Goal: Find specific page/section: Find specific page/section

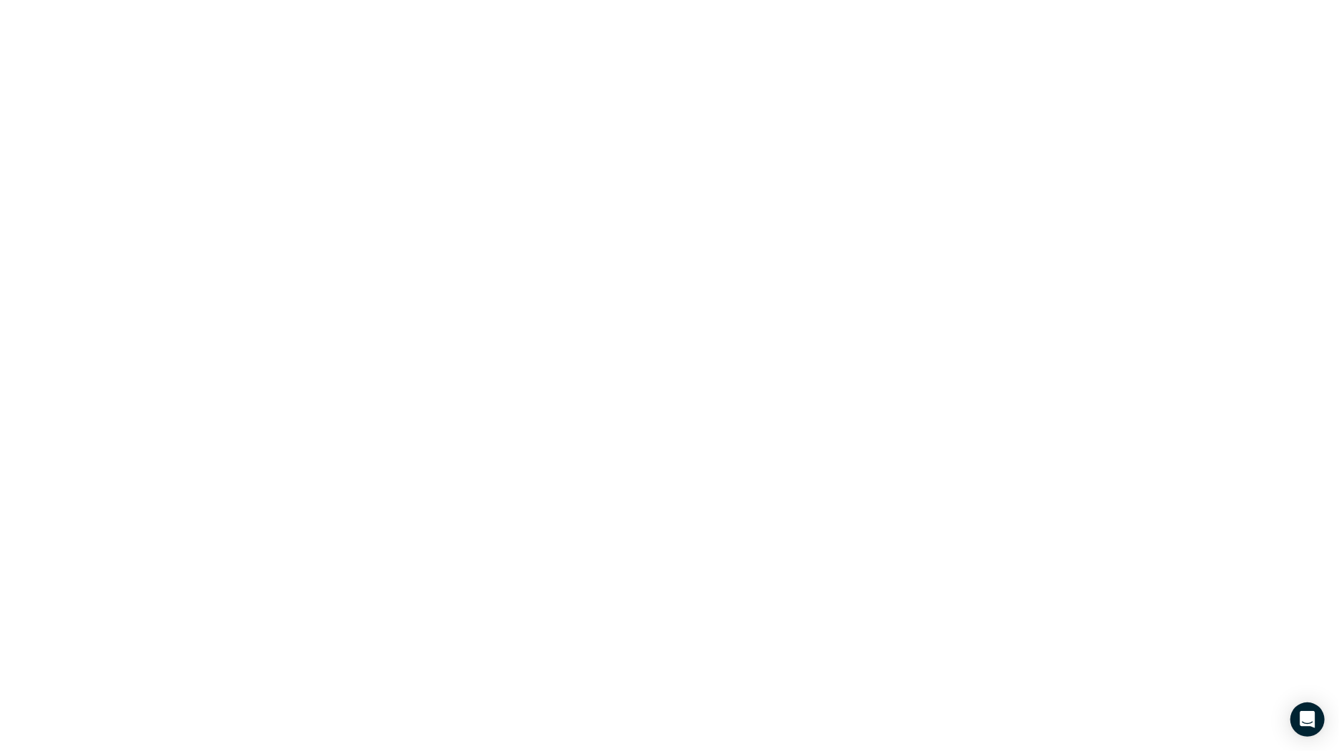
click at [586, 0] on html at bounding box center [669, 0] width 1339 height 0
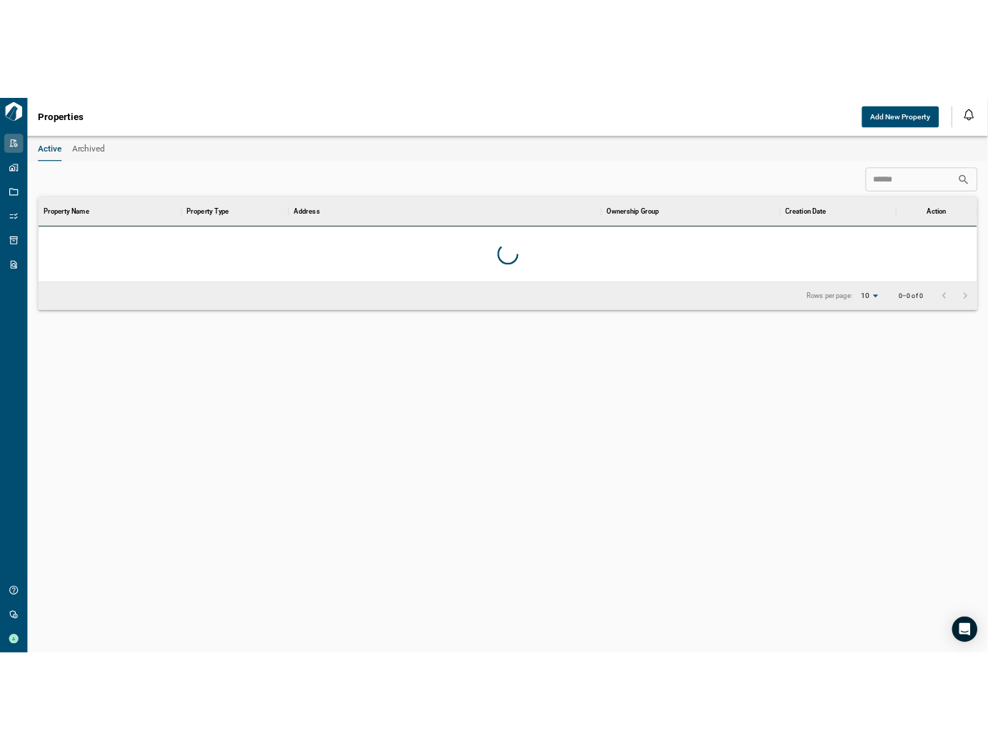
scroll to position [102, 1266]
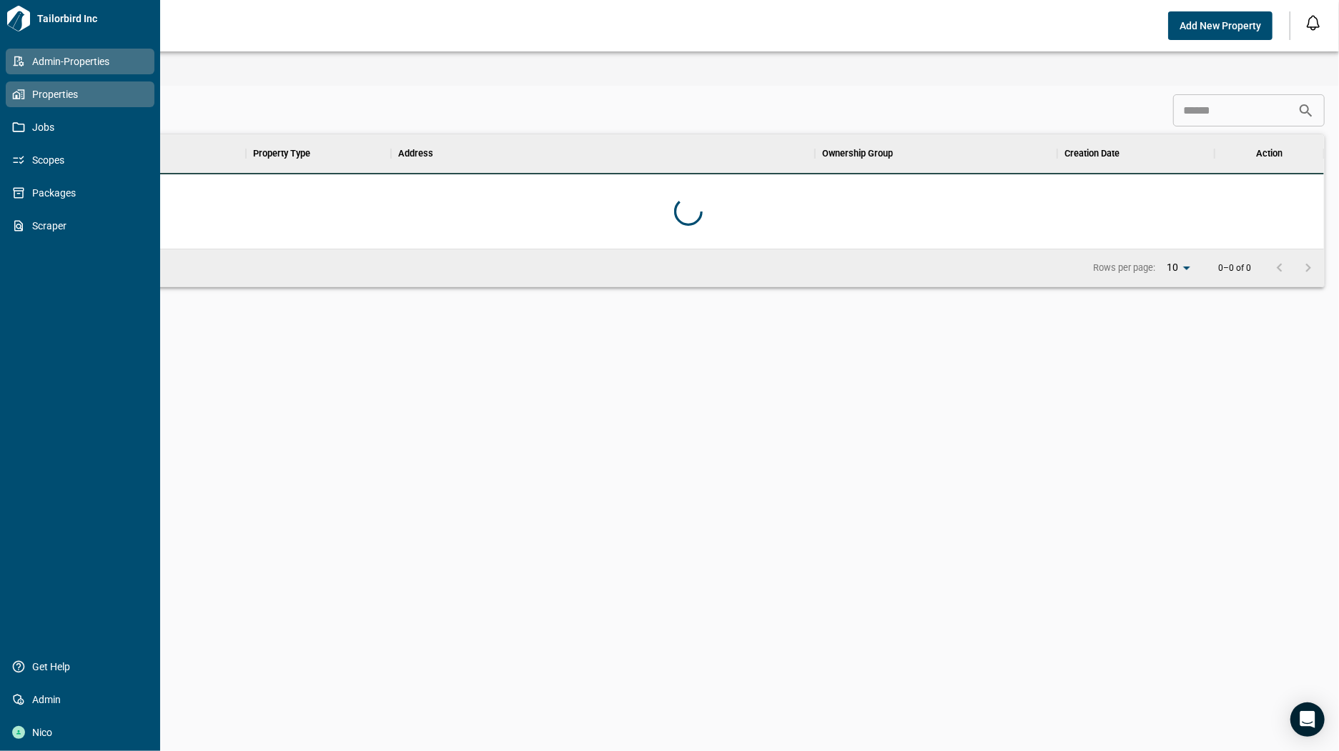
click at [29, 95] on span "Properties" at bounding box center [83, 94] width 116 height 14
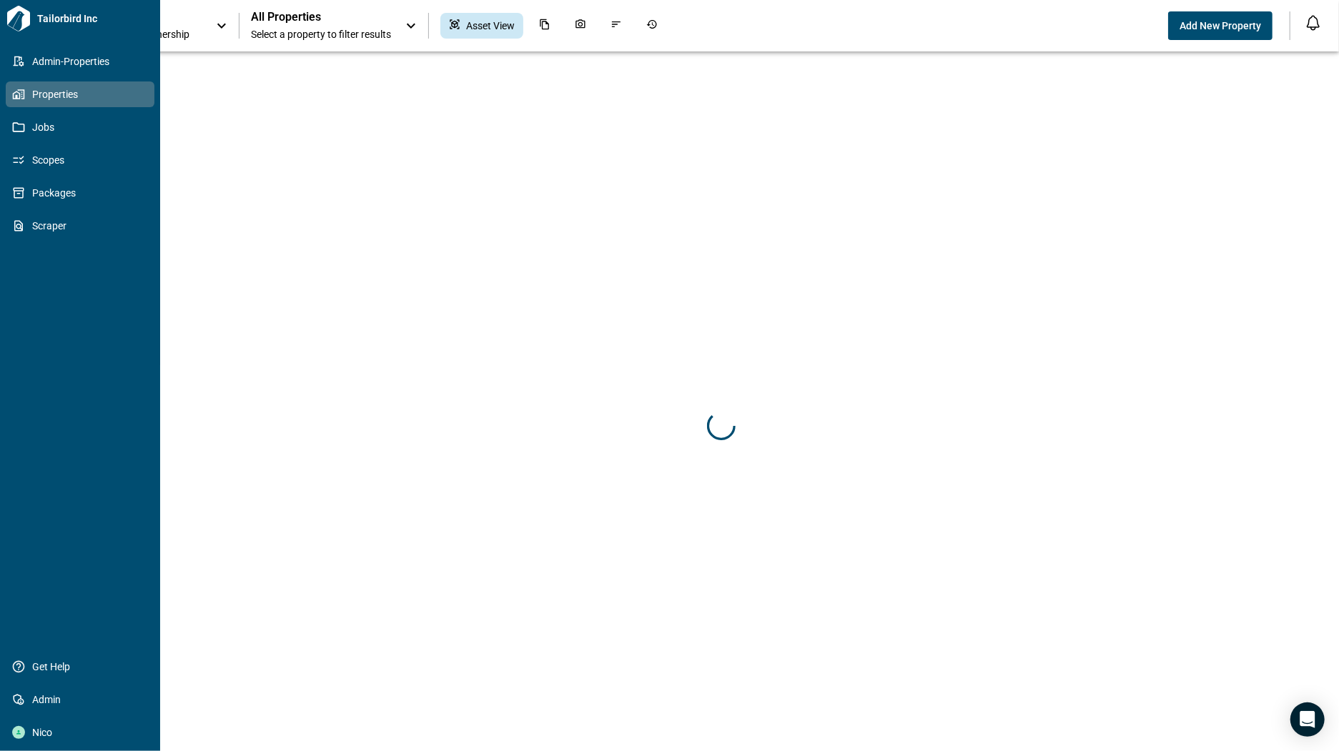
click at [65, 96] on span "Properties" at bounding box center [83, 94] width 116 height 14
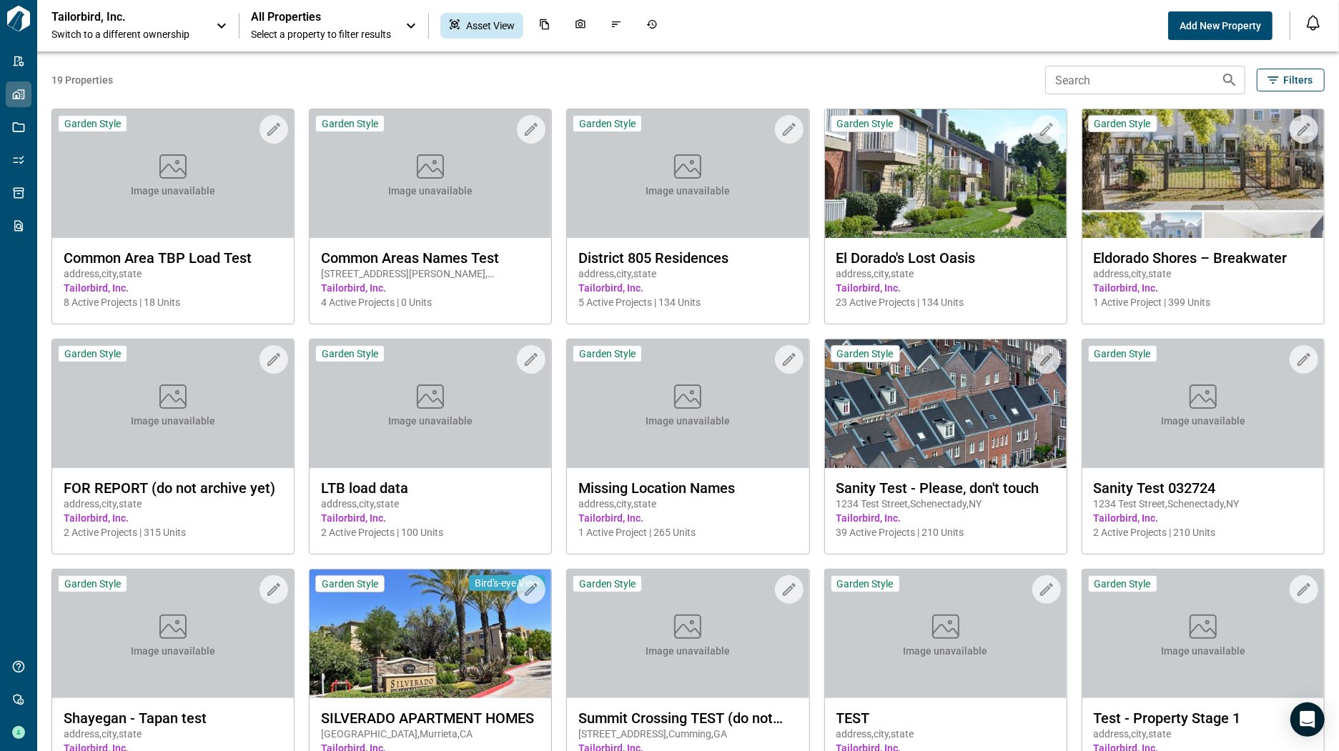
click at [148, 39] on span "Switch to a different ownership" at bounding box center [126, 34] width 150 height 14
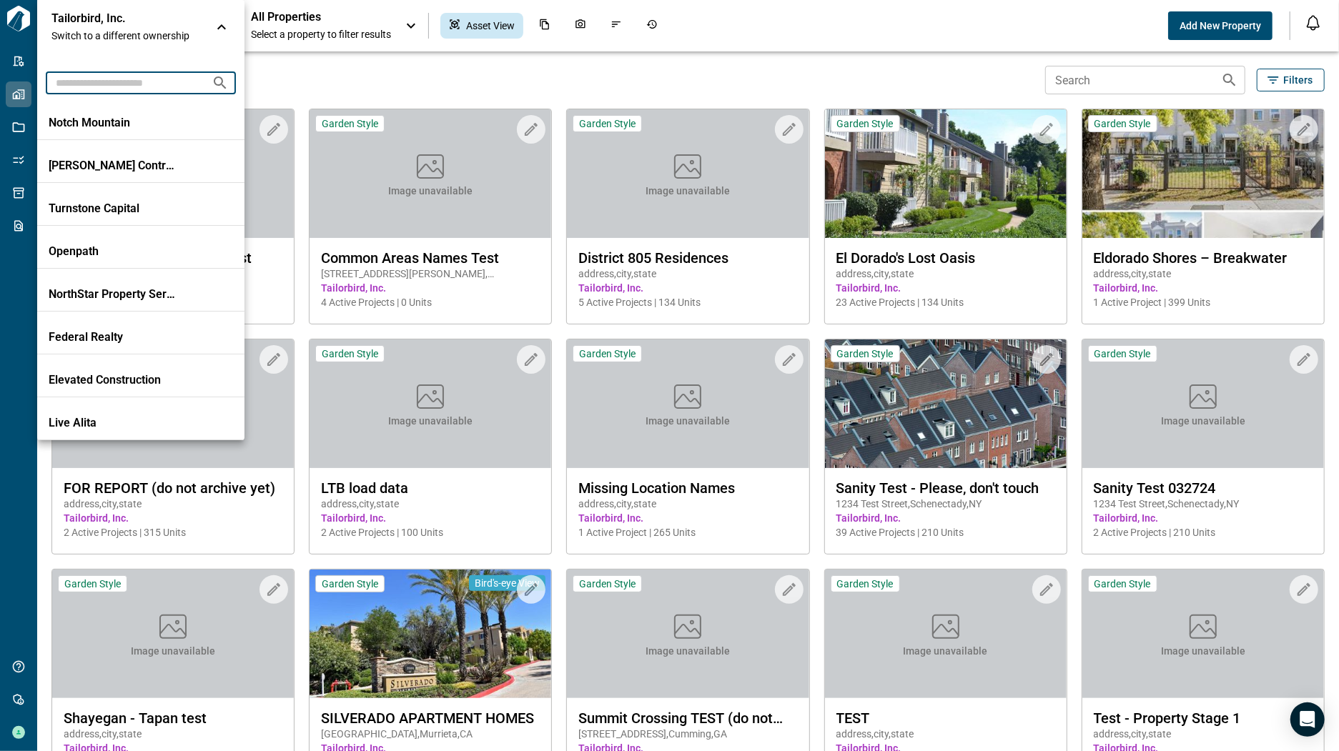
click at [146, 72] on input "text" at bounding box center [123, 82] width 154 height 26
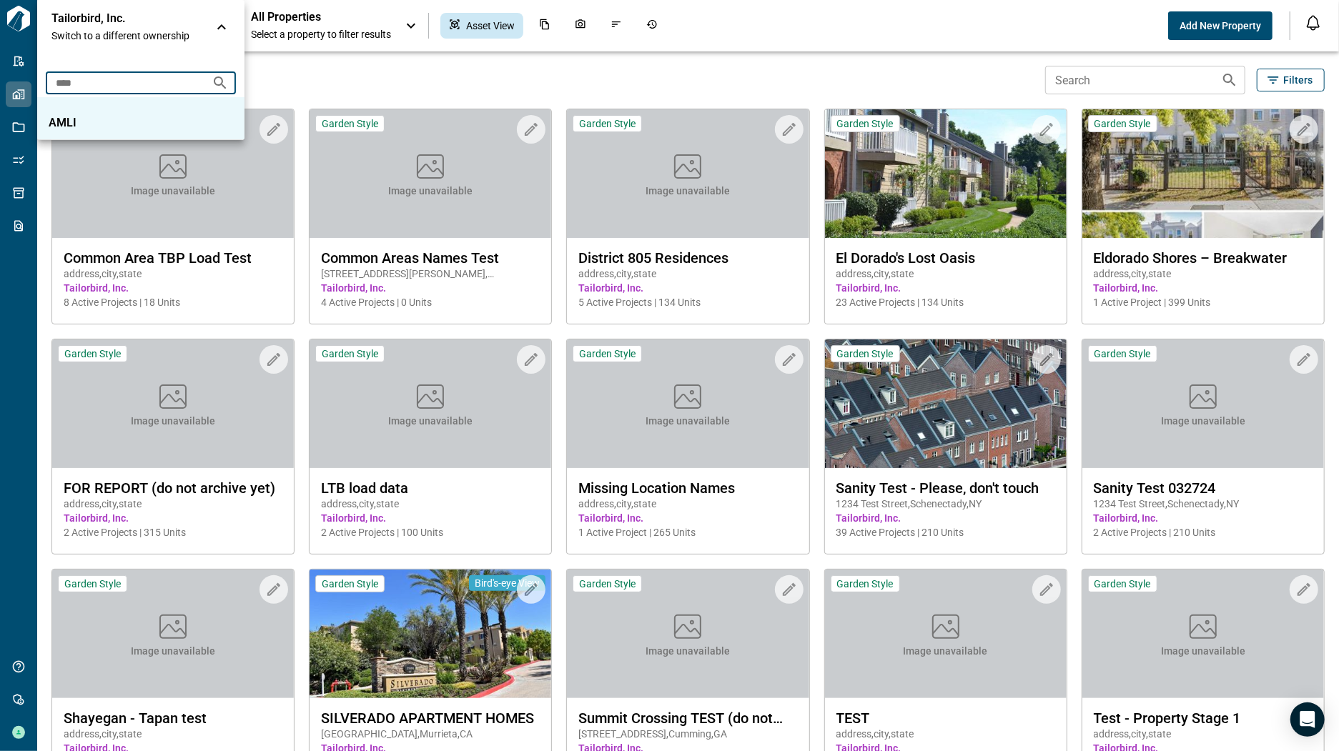
type input "****"
click at [157, 117] on p "AMLI" at bounding box center [113, 123] width 129 height 14
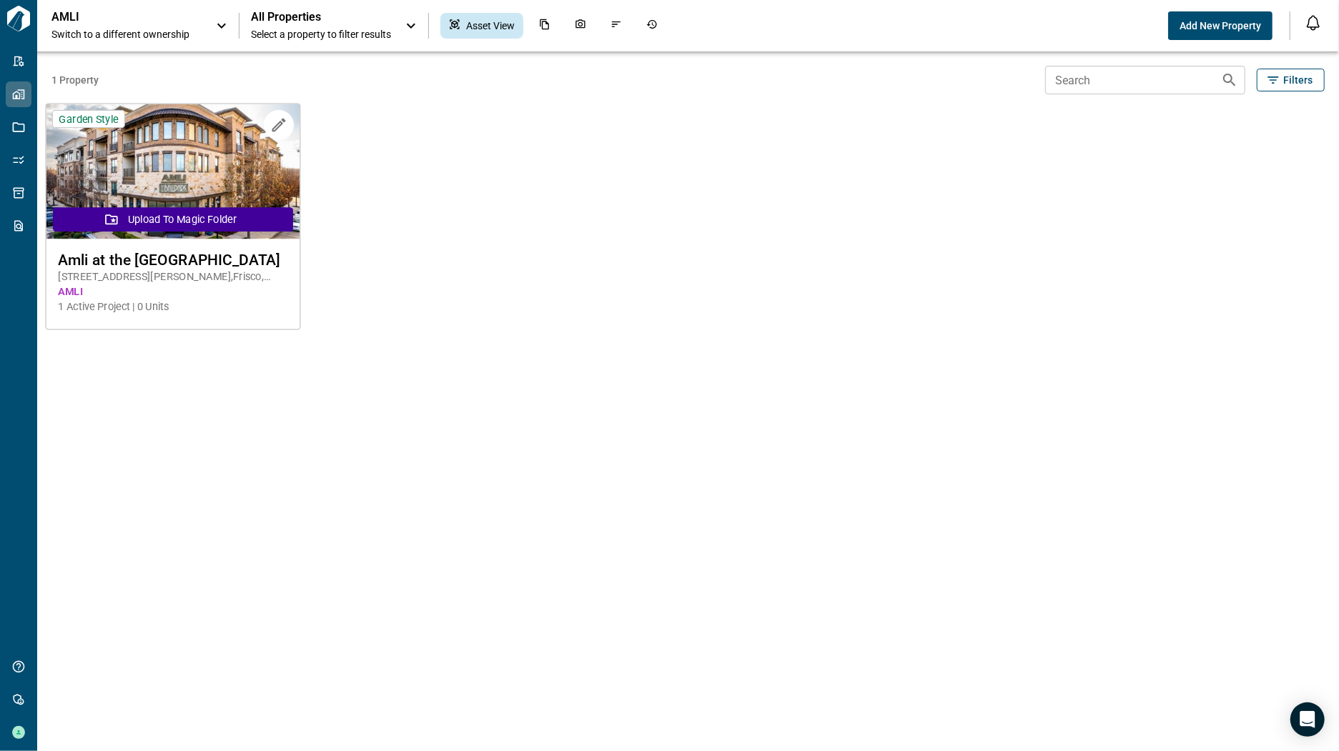
click at [169, 262] on span "Amli at the [GEOGRAPHIC_DATA]" at bounding box center [172, 260] width 229 height 18
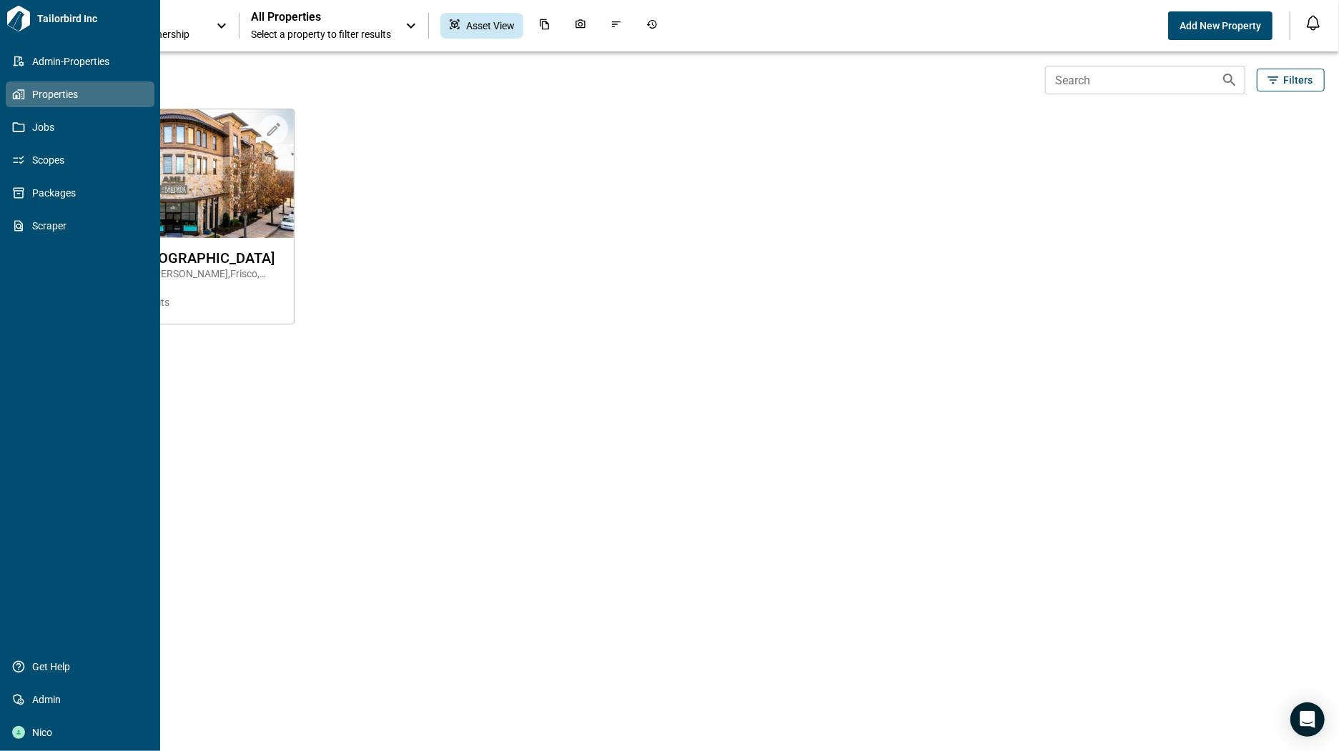
click at [53, 86] on link "Properties" at bounding box center [80, 94] width 149 height 26
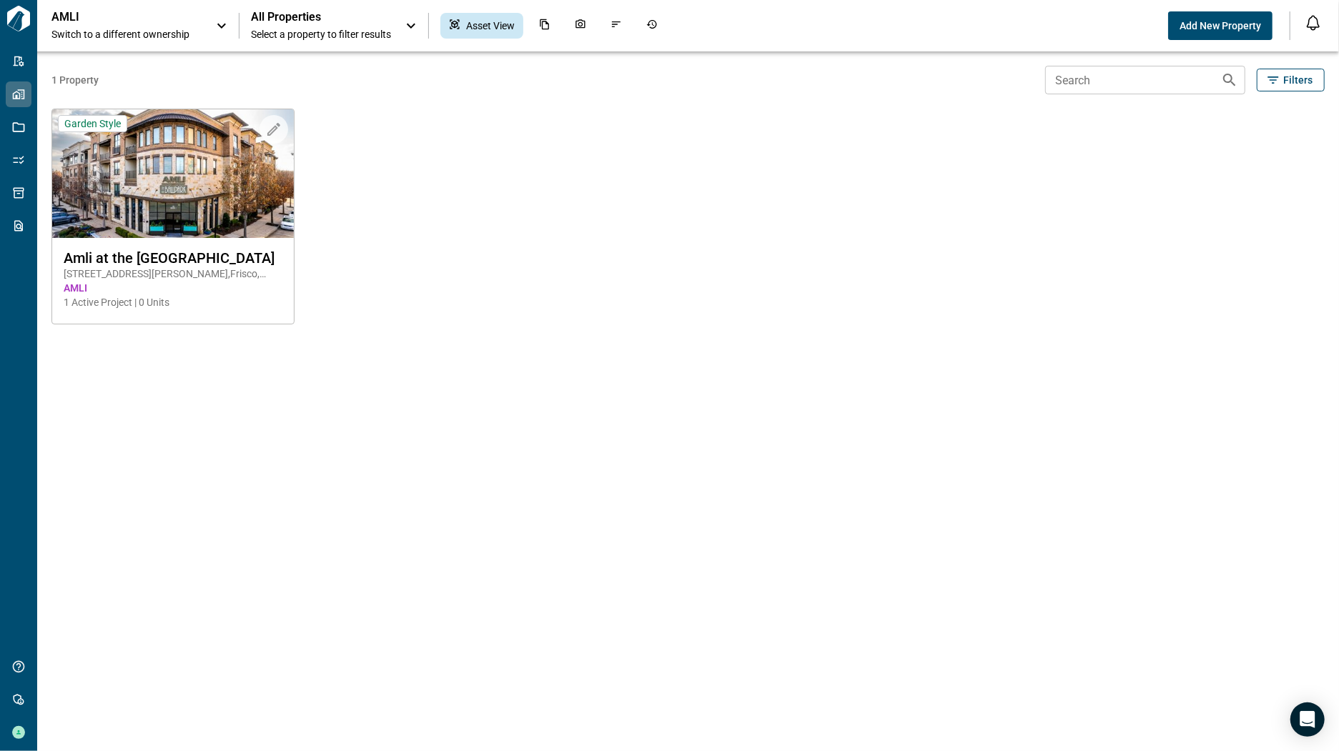
click at [142, 34] on span "Switch to a different ownership" at bounding box center [126, 34] width 150 height 14
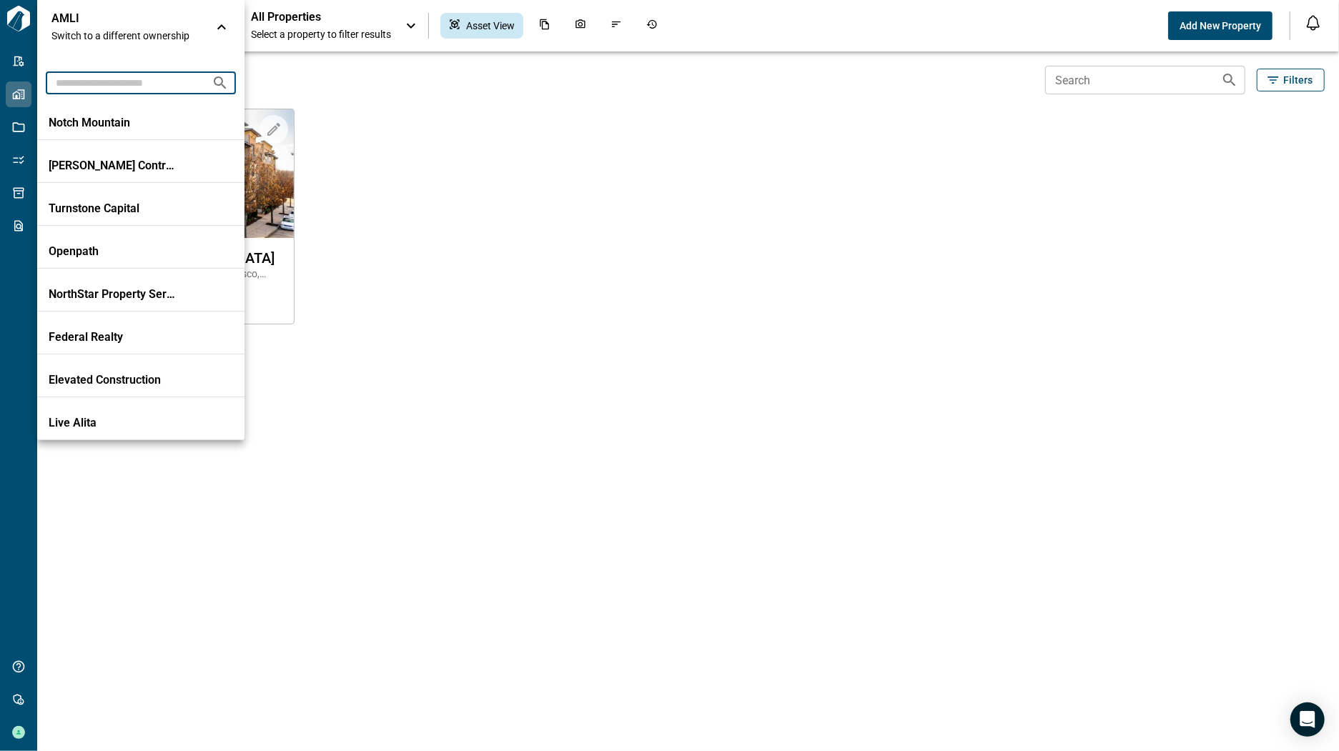
click at [126, 75] on input "text" at bounding box center [123, 82] width 154 height 26
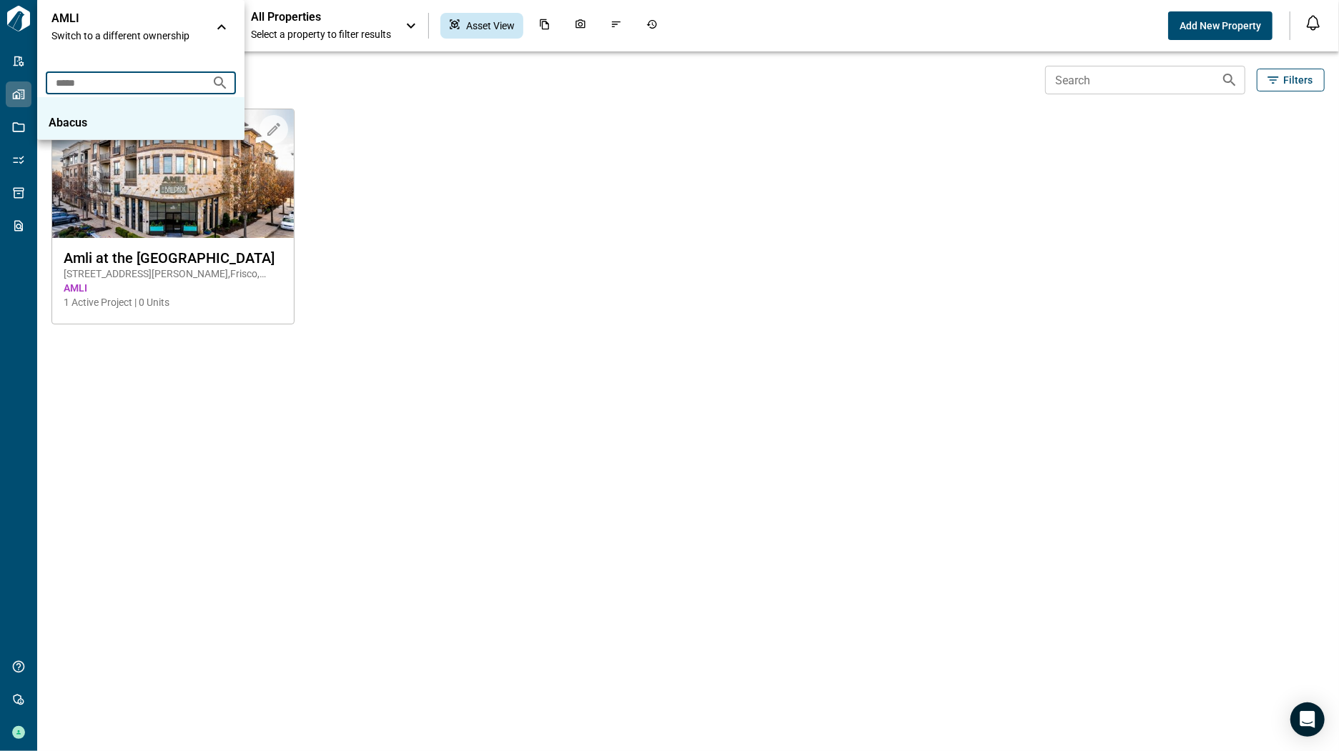
type input "*****"
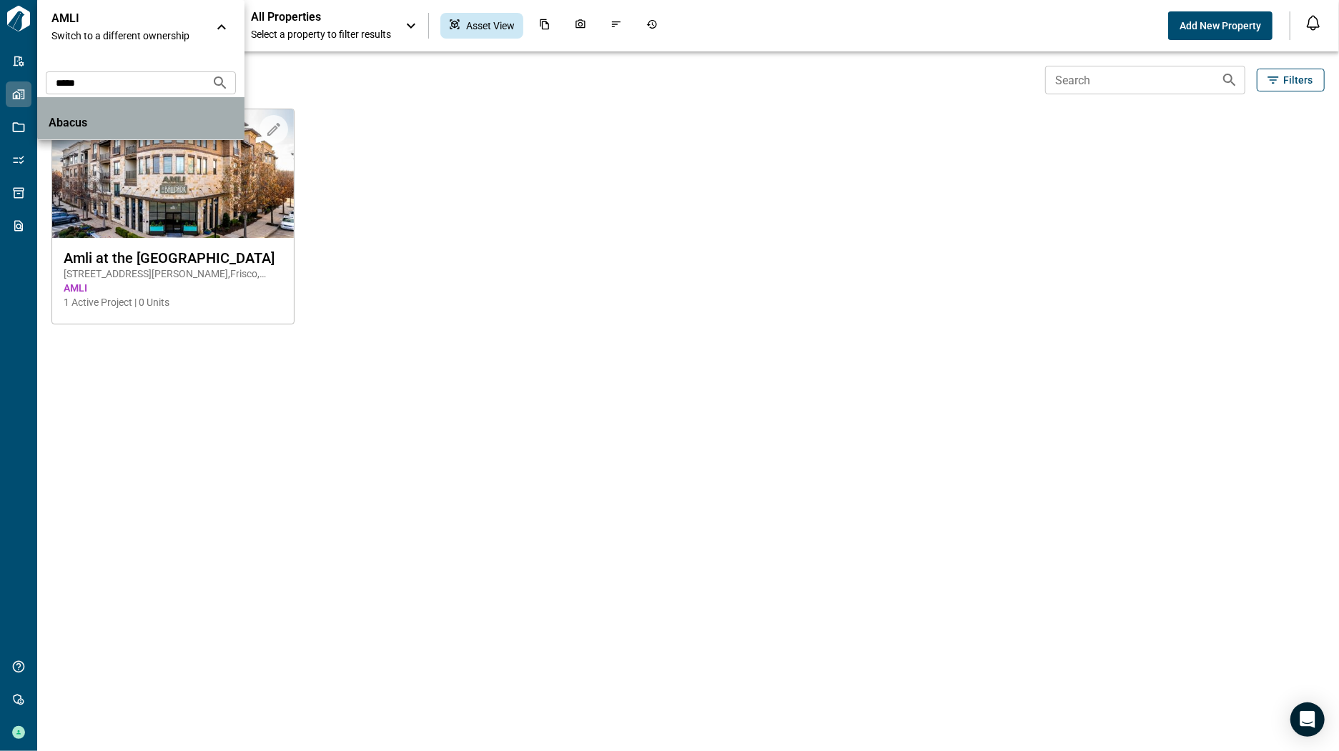
click at [119, 123] on p "Abacus" at bounding box center [113, 123] width 129 height 14
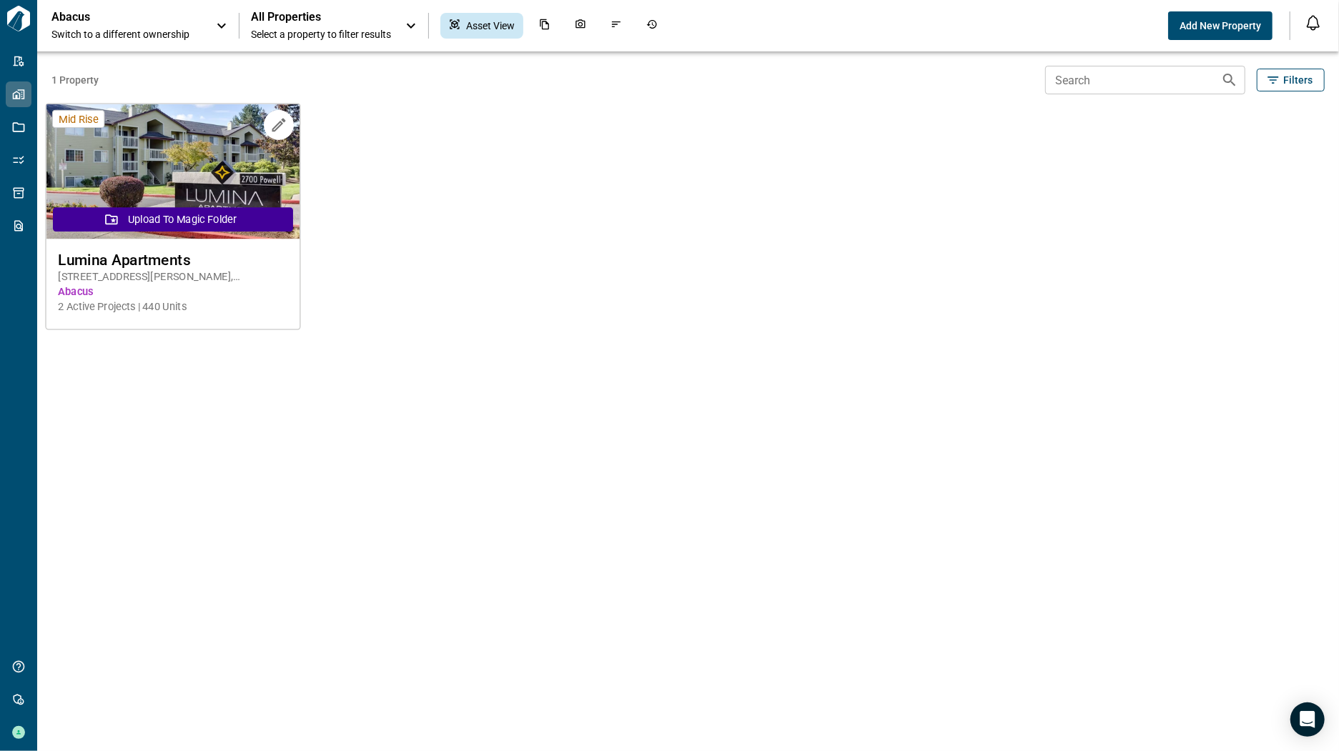
click at [155, 257] on span "Lumina Apartments" at bounding box center [172, 260] width 229 height 18
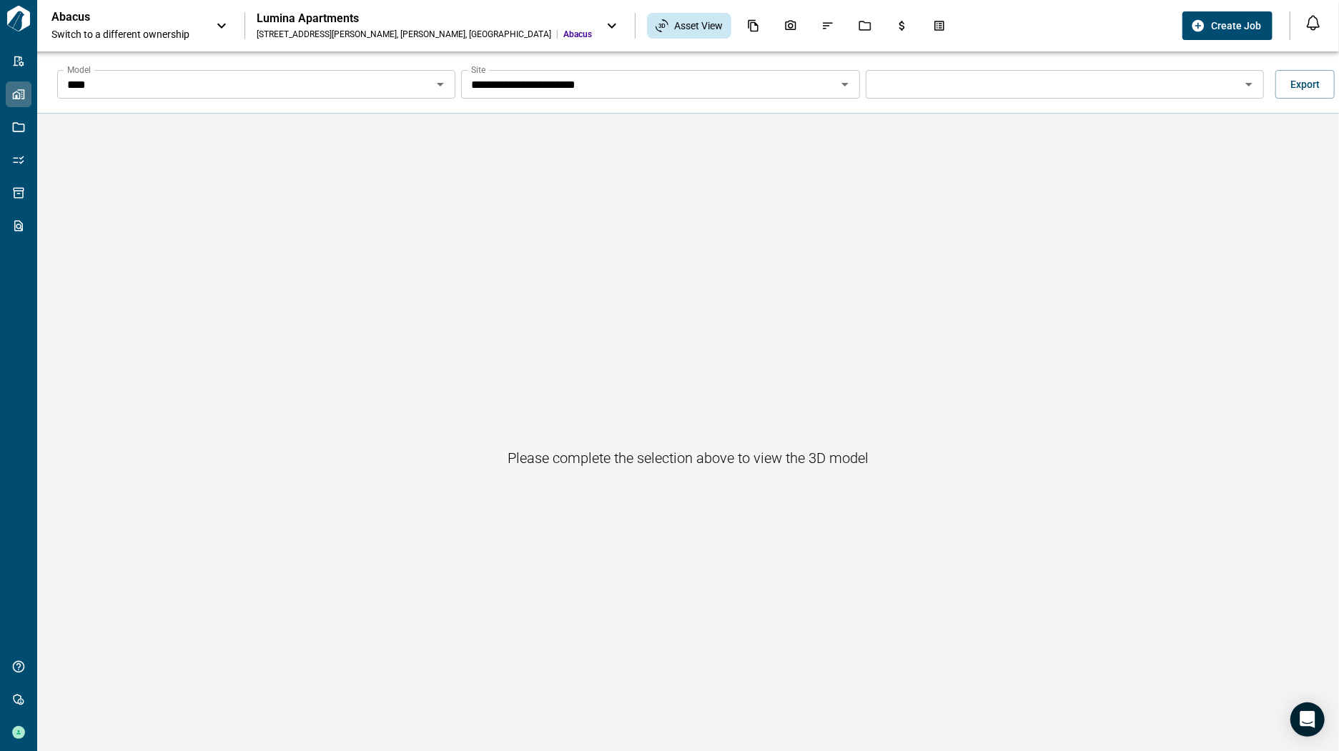
drag, startPoint x: 725, startPoint y: 101, endPoint x: 736, endPoint y: 94, distance: 12.9
click at [728, 100] on div "**********" at bounding box center [699, 84] width 1301 height 46
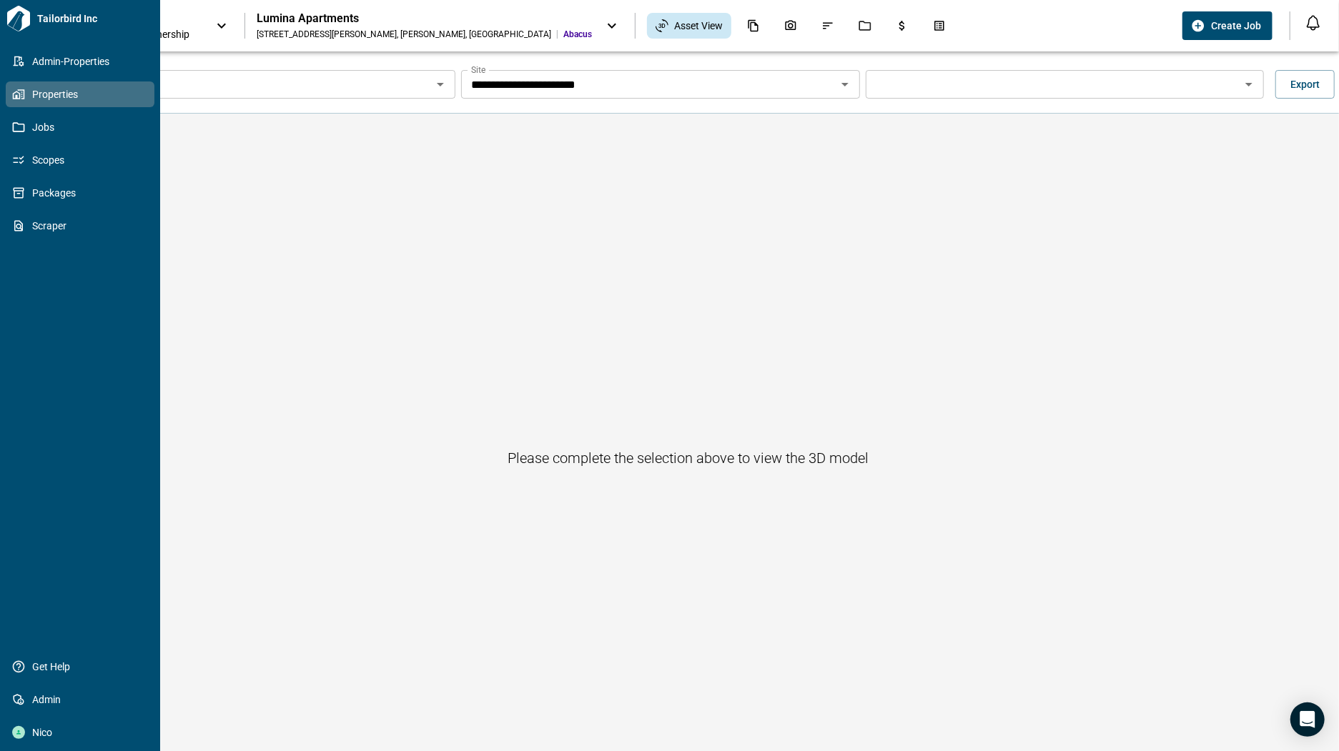
drag, startPoint x: 22, startPoint y: 94, endPoint x: 32, endPoint y: 90, distance: 10.6
click at [22, 94] on icon at bounding box center [18, 94] width 13 height 13
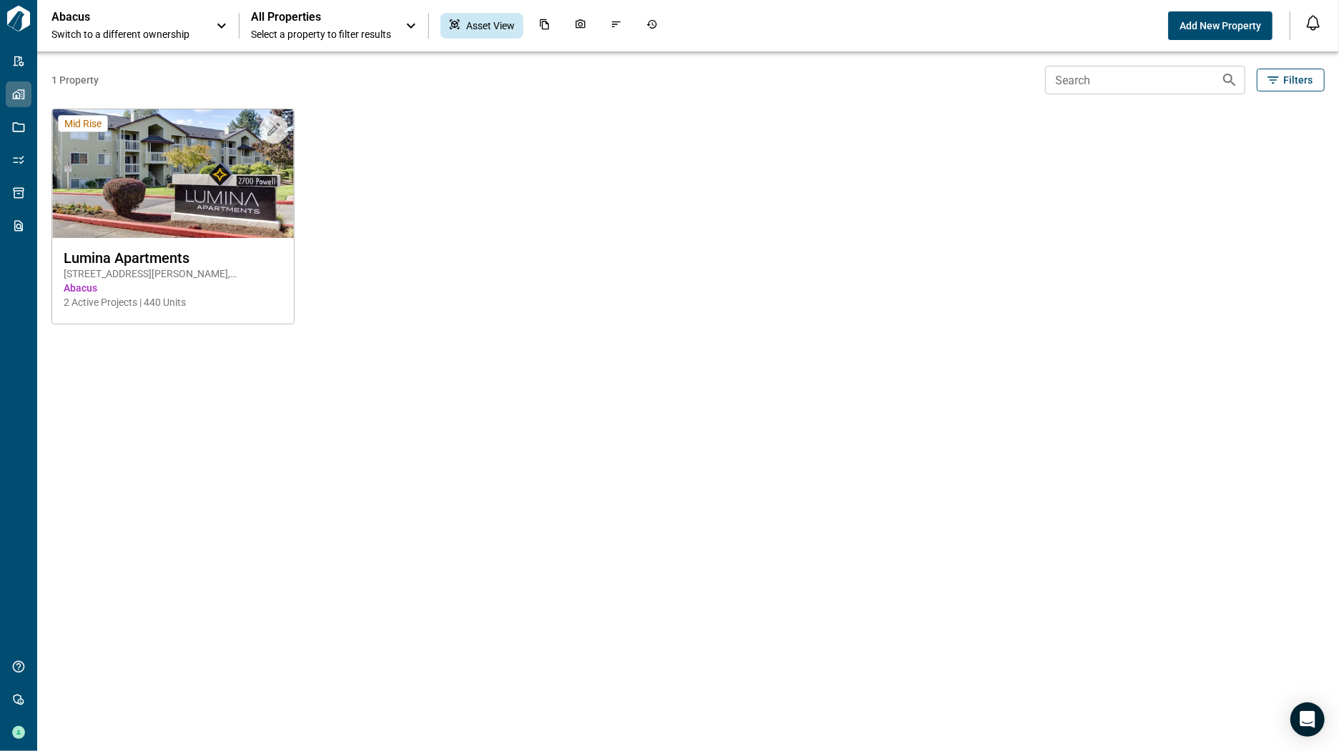
click at [197, 14] on div "Abacus Switch to a different ownership" at bounding box center [126, 25] width 150 height 31
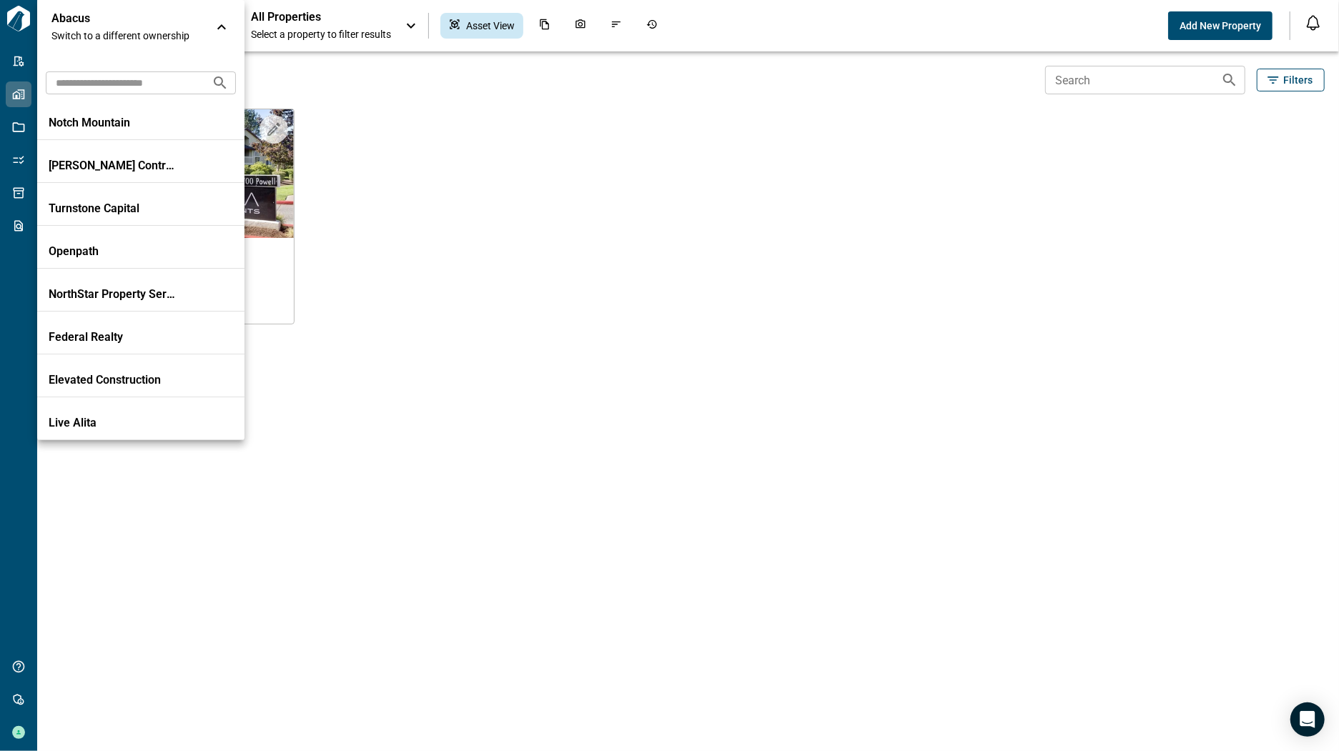
click at [138, 75] on input "text" at bounding box center [123, 82] width 154 height 26
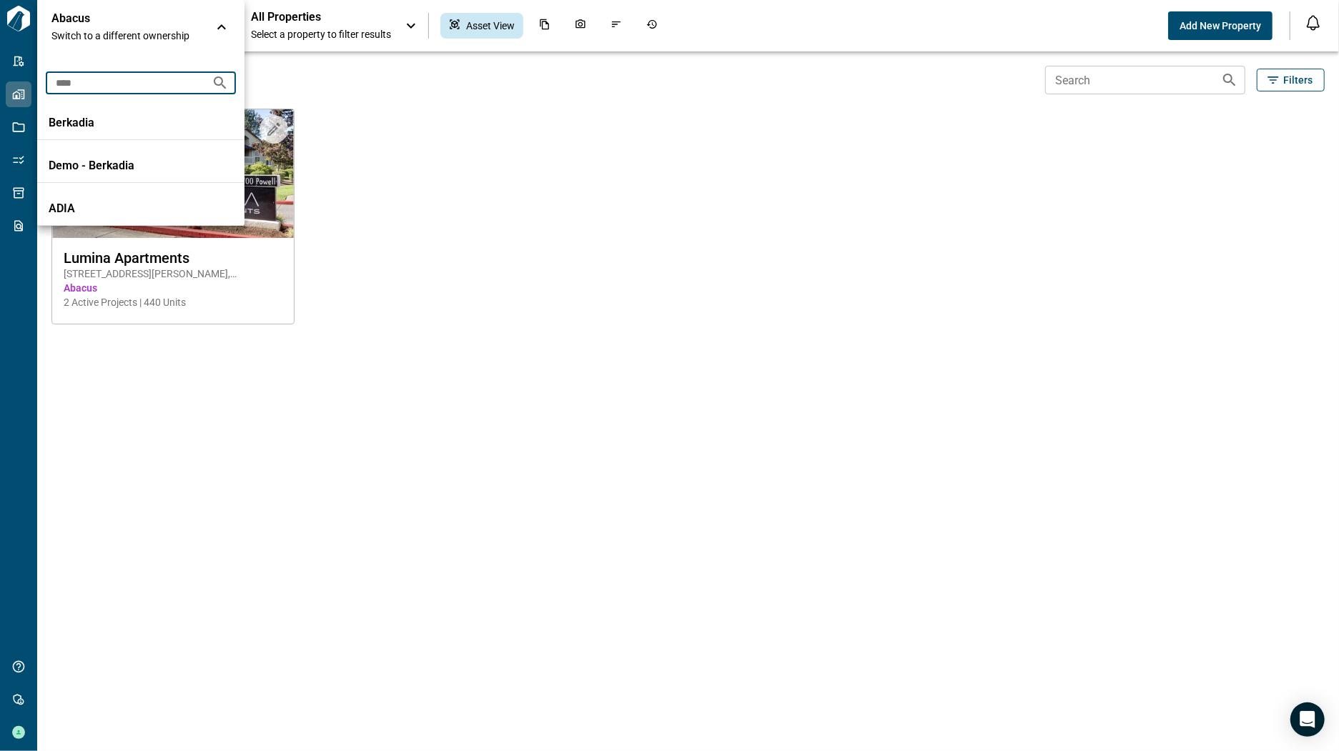
type input "****"
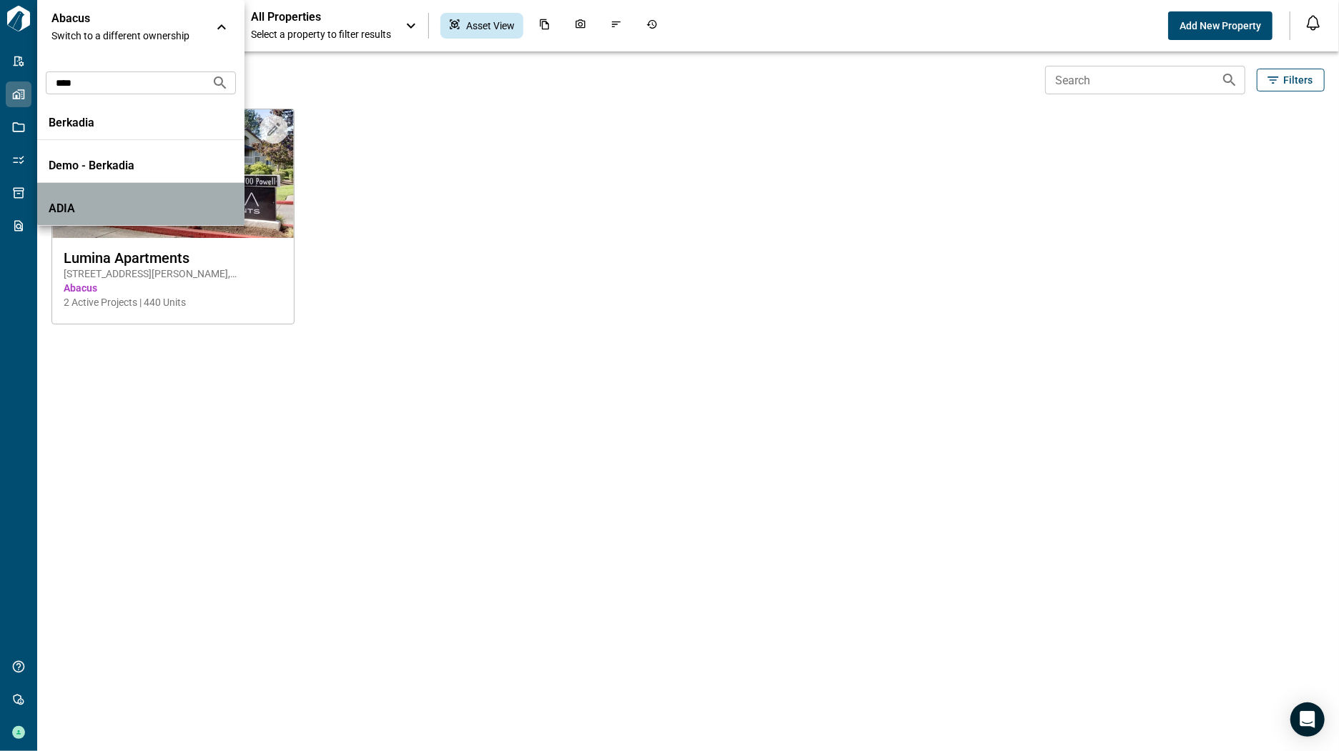
click at [95, 216] on li "ADIA" at bounding box center [140, 204] width 207 height 43
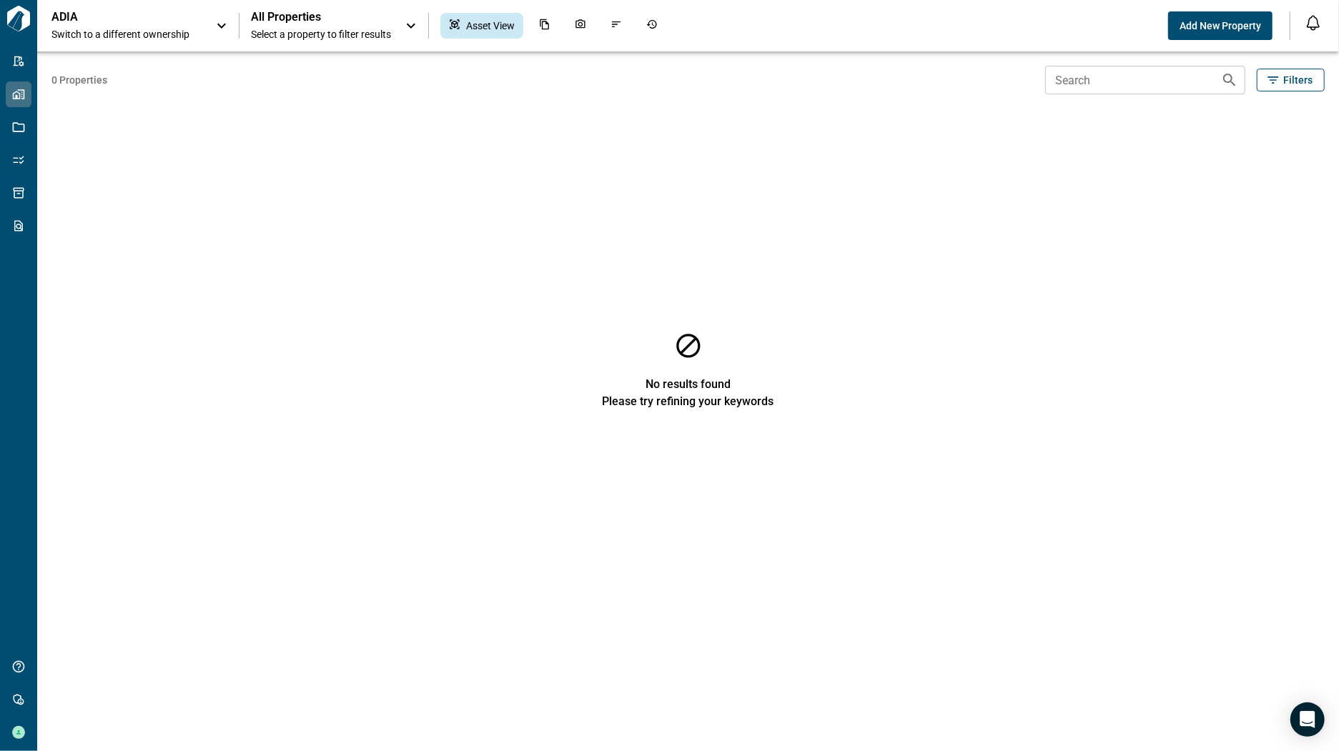
drag, startPoint x: 515, startPoint y: 260, endPoint x: 537, endPoint y: 260, distance: 22.2
click at [520, 260] on div "No results found Please try refining your keywords" at bounding box center [687, 415] width 1273 height 642
click at [330, 256] on div "No results found Please try refining your keywords" at bounding box center [687, 415] width 1273 height 642
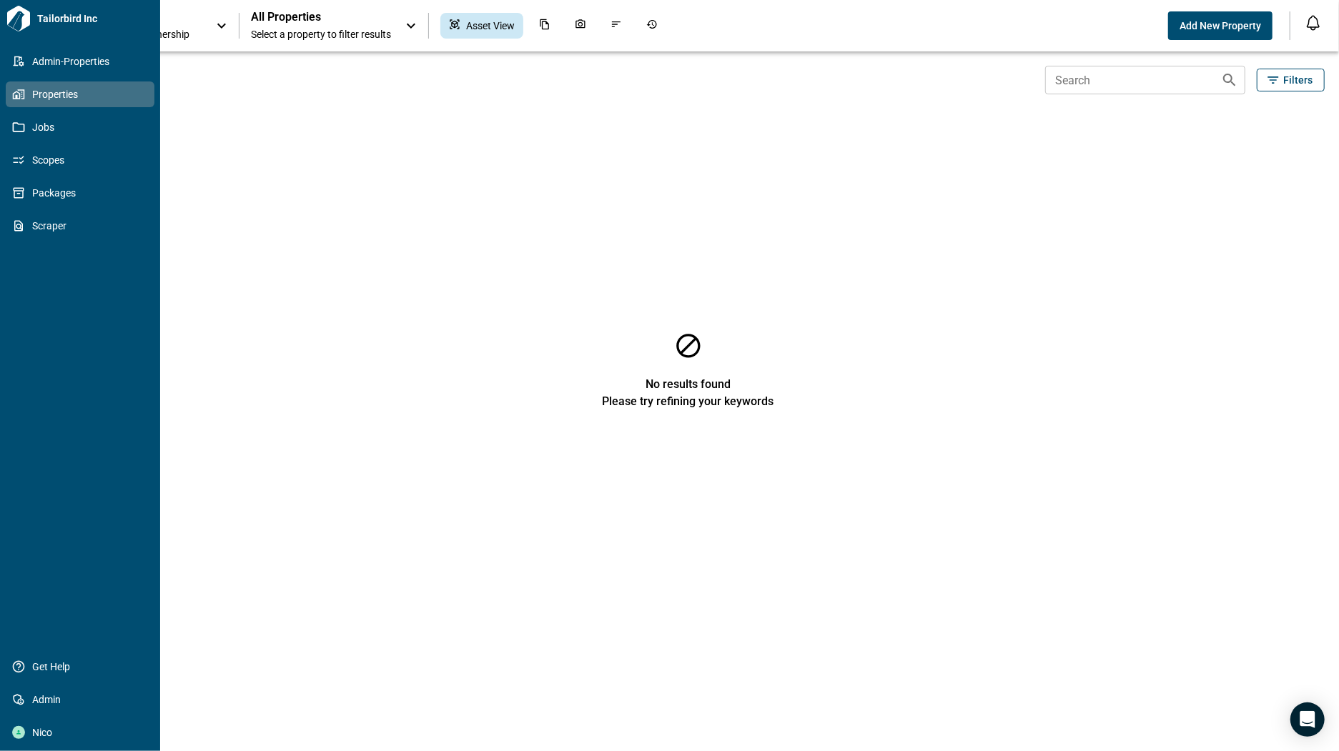
click at [25, 88] on span "Properties" at bounding box center [83, 94] width 116 height 14
